Goal: Task Accomplishment & Management: Use online tool/utility

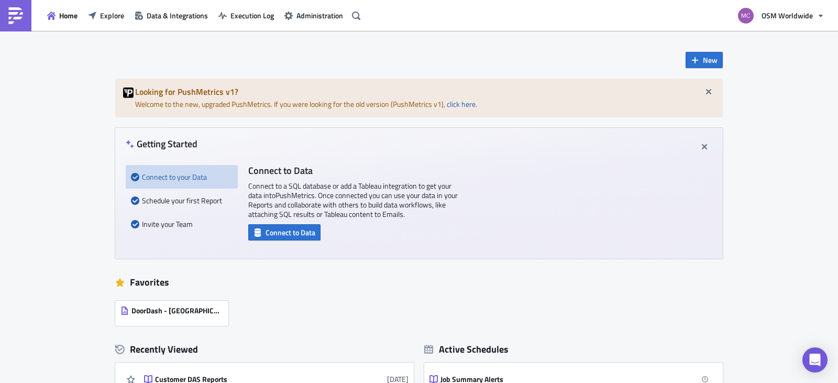
scroll to position [10, 0]
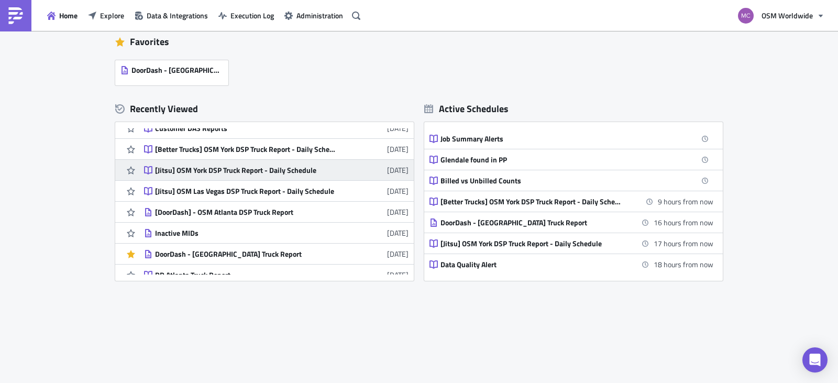
click at [234, 173] on div "[Jitsu] OSM York DSP Truck Report - Daily Schedule" at bounding box center [246, 170] width 183 height 9
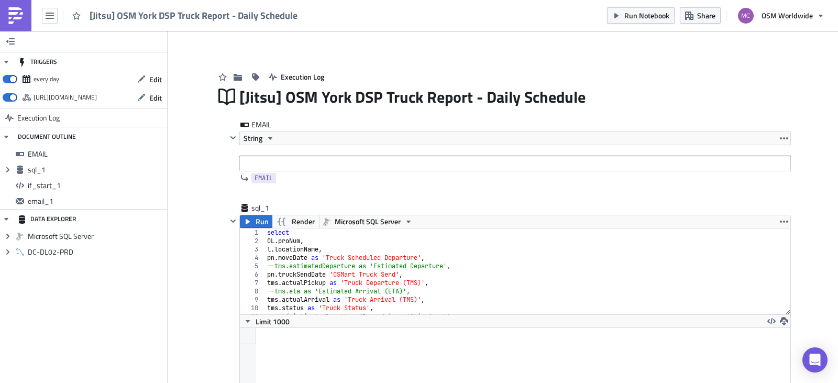
scroll to position [120, 550]
drag, startPoint x: 830, startPoint y: 94, endPoint x: 803, endPoint y: 236, distance: 144.4
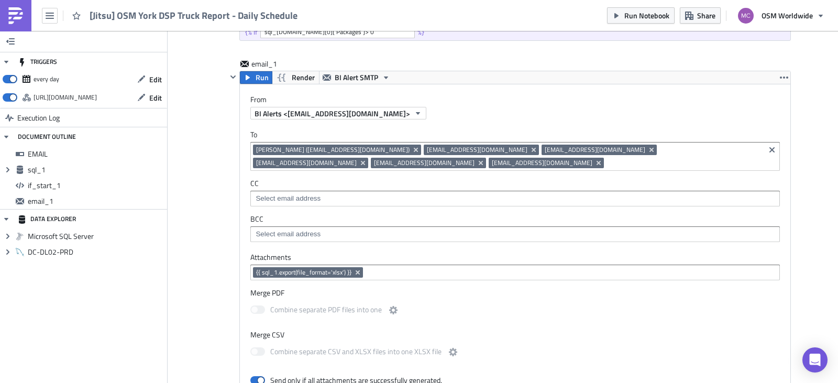
scroll to position [459, 0]
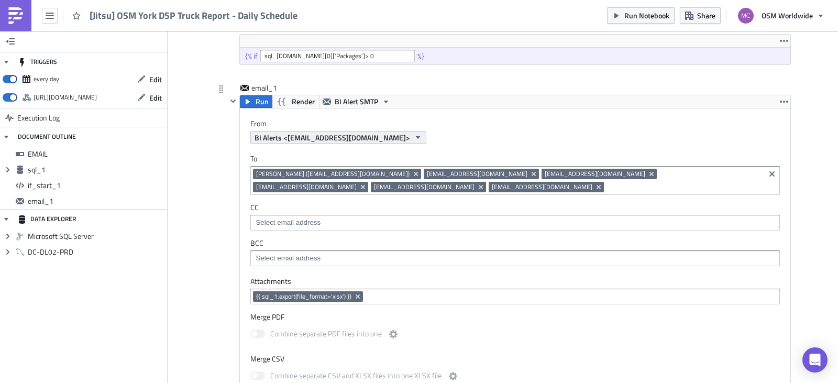
click at [382, 133] on button "BI Alerts <[EMAIL_ADDRESS][DOMAIN_NAME]>" at bounding box center [338, 137] width 176 height 13
click at [498, 129] on div "From BI Alerts <[EMAIL_ADDRESS][DOMAIN_NAME]>" at bounding box center [520, 131] width 540 height 25
click at [375, 103] on button "BI Alert SMTP" at bounding box center [356, 101] width 75 height 13
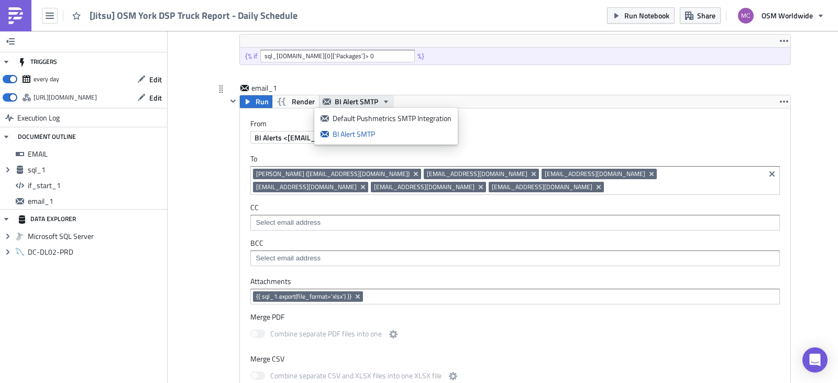
click at [375, 103] on button "BI Alert SMTP" at bounding box center [356, 101] width 75 height 13
